Goal: Information Seeking & Learning: Learn about a topic

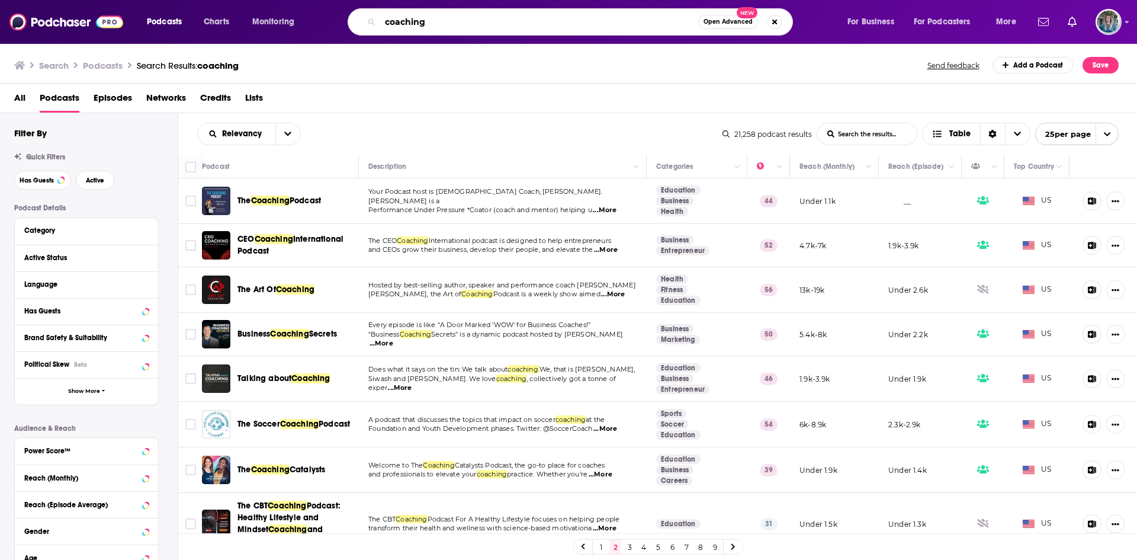
drag, startPoint x: 435, startPoint y: 18, endPoint x: 274, endPoint y: -3, distance: 163.0
click at [274, 0] on html "Podcasts Charts Monitoring coaching Open Advanced New For Business For Podcaste…" at bounding box center [568, 280] width 1137 height 560
type input "your partner in success radio"
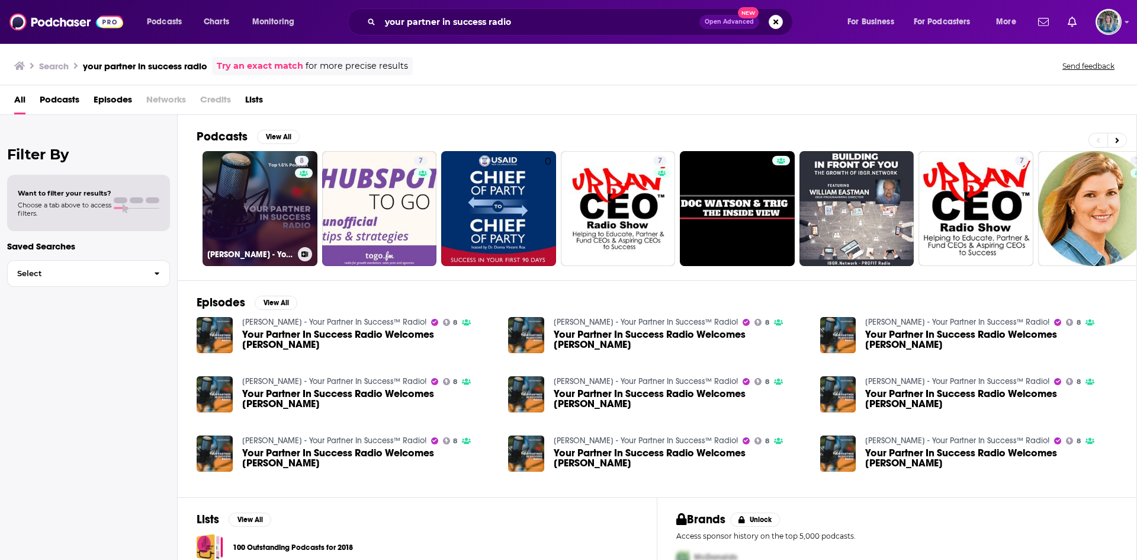
click at [266, 201] on link "8 [PERSON_NAME] - Your Partner In Success™ Radio!" at bounding box center [259, 208] width 115 height 115
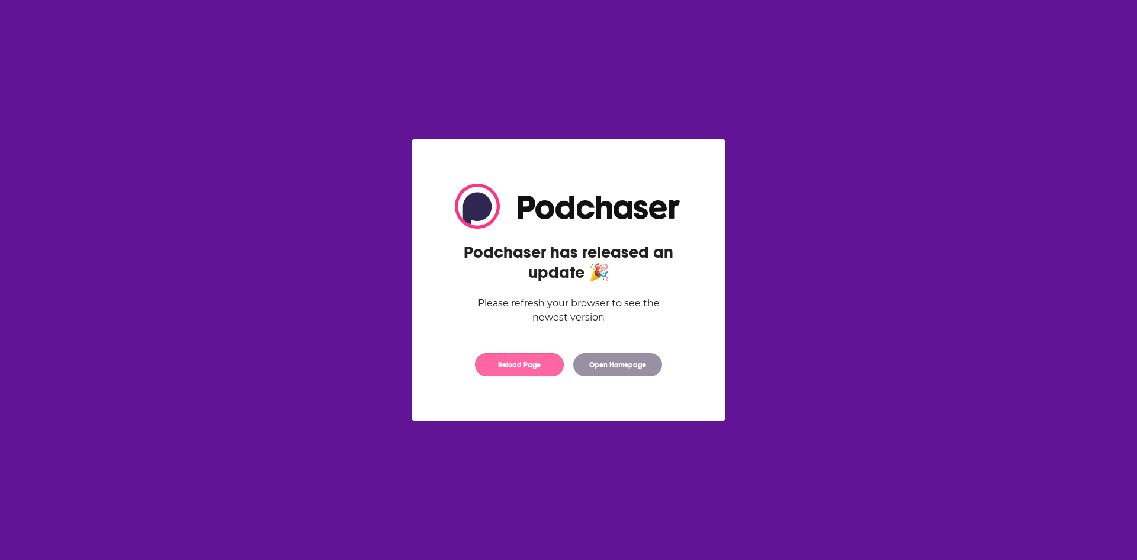
click at [520, 368] on button "Reload Page" at bounding box center [519, 364] width 89 height 23
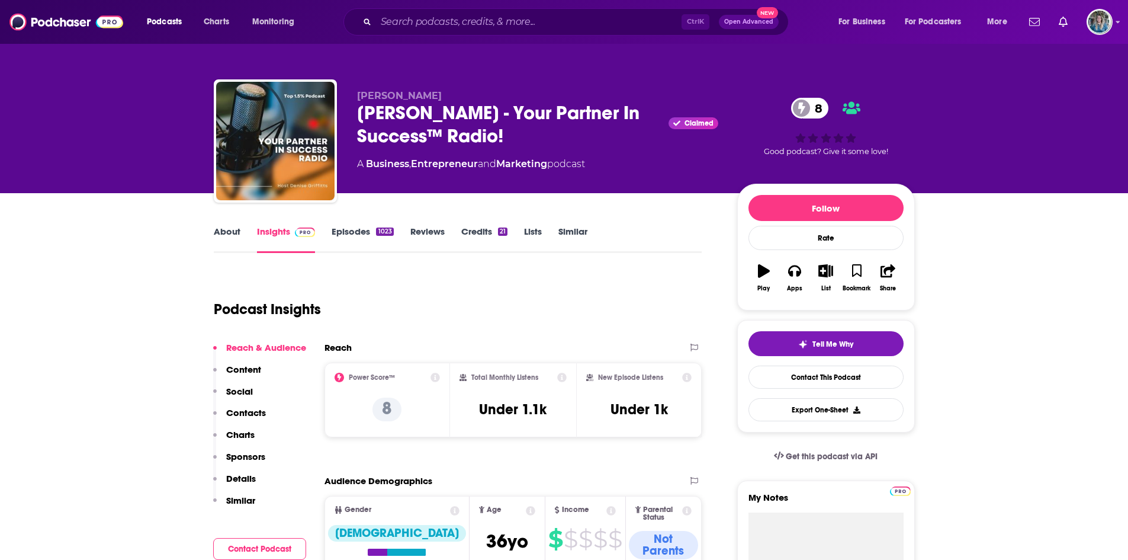
click at [358, 230] on link "Episodes 1023" at bounding box center [363, 239] width 62 height 27
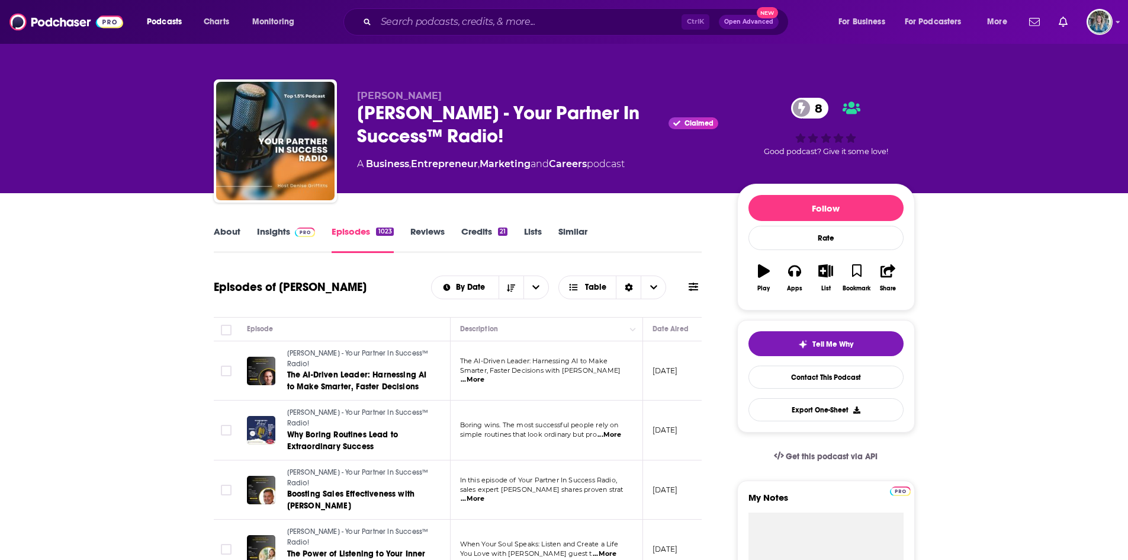
click at [232, 224] on div "About Insights Episodes 1023 Reviews Credits 21 Lists Similar" at bounding box center [458, 238] width 488 height 29
click at [233, 236] on link "About" at bounding box center [227, 239] width 27 height 27
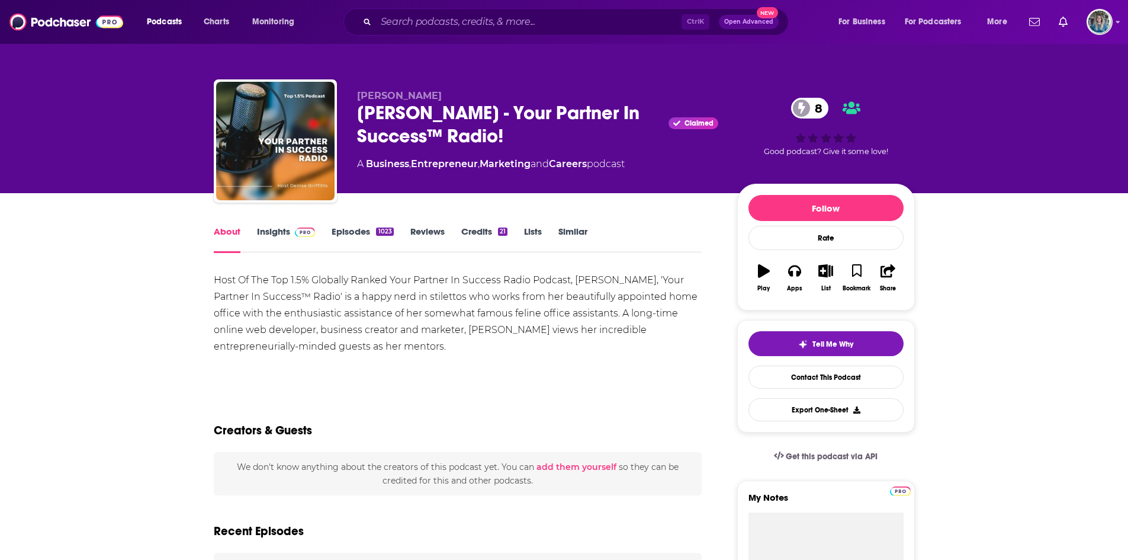
scroll to position [93, 0]
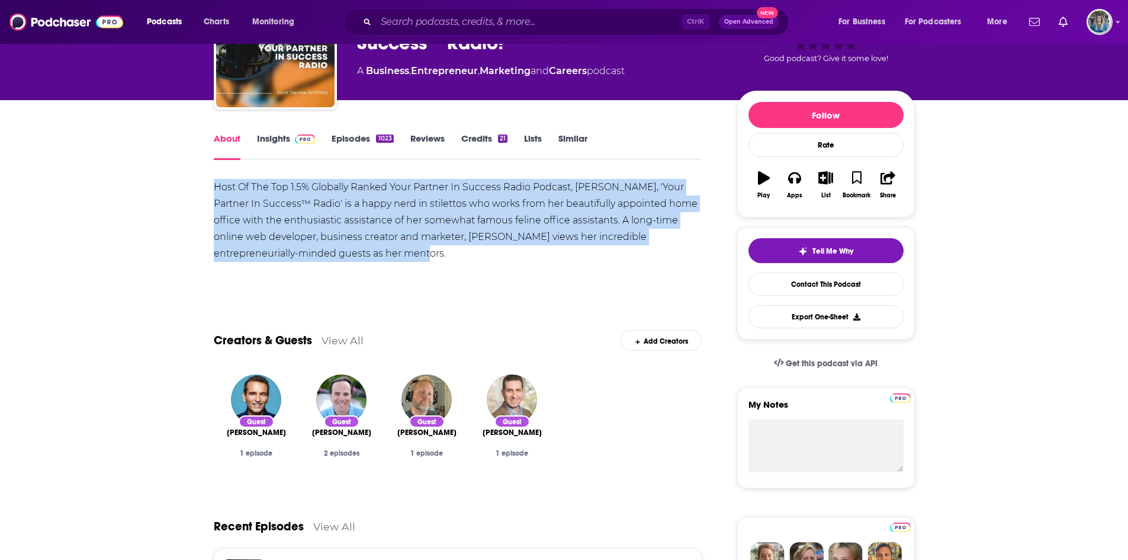
drag, startPoint x: 211, startPoint y: 183, endPoint x: 364, endPoint y: 256, distance: 169.2
copy div "Host Of The Top 1.5% Globally Ranked Your Partner In Success Radio Podcast, Den…"
